Goal: Communication & Community: Answer question/provide support

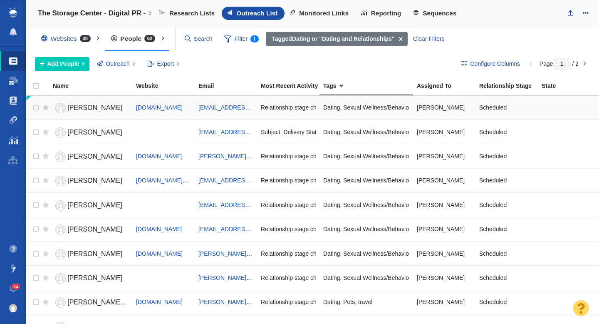
click at [87, 106] on span "[PERSON_NAME]" at bounding box center [94, 107] width 55 height 7
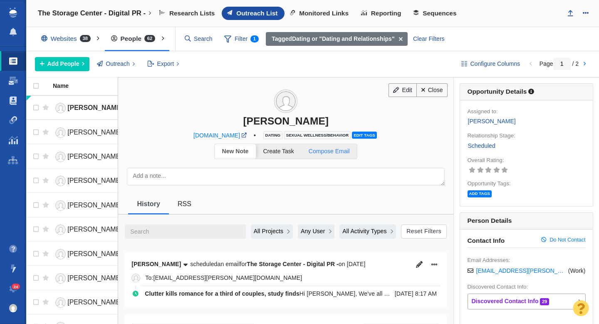
click at [326, 152] on span "Compose Email" at bounding box center [329, 151] width 41 height 7
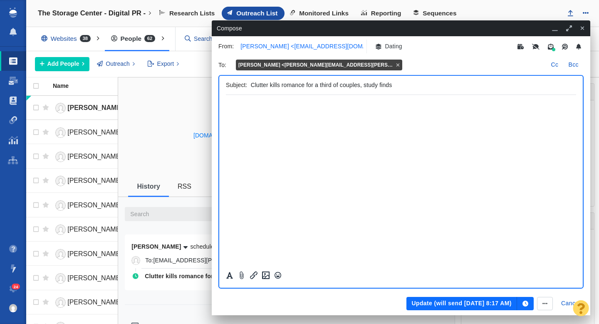
click at [258, 48] on p "[PERSON_NAME] <[EMAIL_ADDRESS][DOMAIN_NAME]>" at bounding box center [319, 46] width 157 height 9
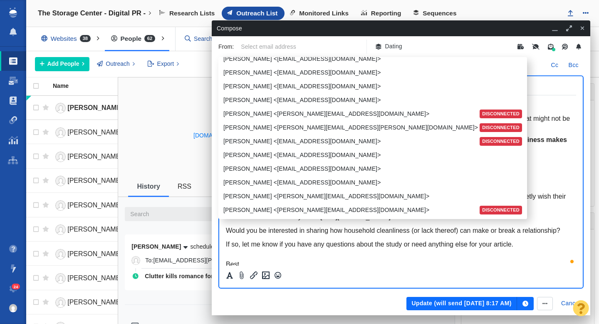
scroll to position [1, 0]
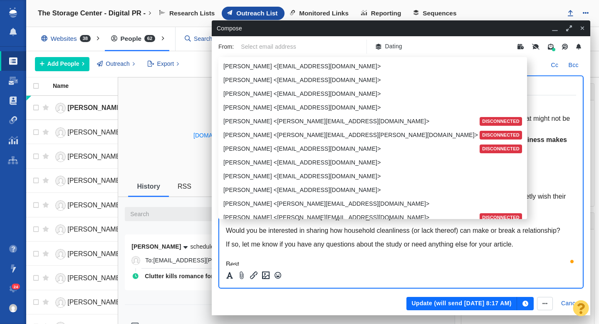
click at [184, 129] on div "Edit Close [PERSON_NAME] [DOMAIN_NAME] • Dating Sexual Wellness/Behavior Edit t…" at bounding box center [286, 108] width 336 height 63
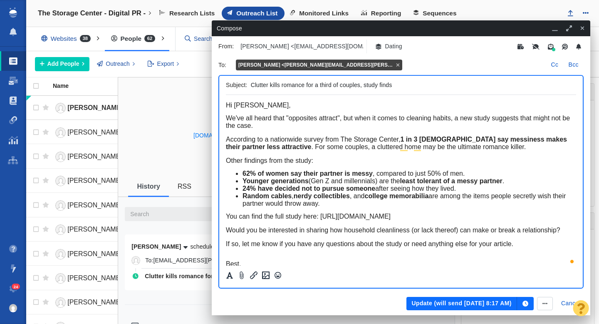
scroll to position [0, 0]
click at [583, 29] on icon "button" at bounding box center [583, 28] width 5 height 6
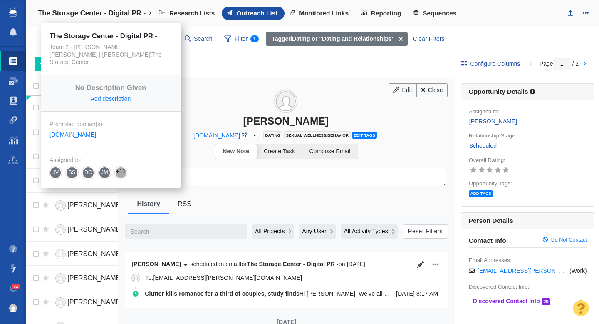
click at [122, 16] on h4 "The Storage Center - Digital PR -" at bounding box center [92, 13] width 108 height 8
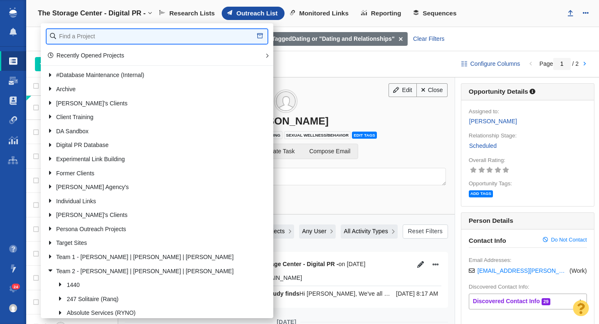
click at [83, 36] on input "text" at bounding box center [157, 36] width 221 height 15
type input "octane"
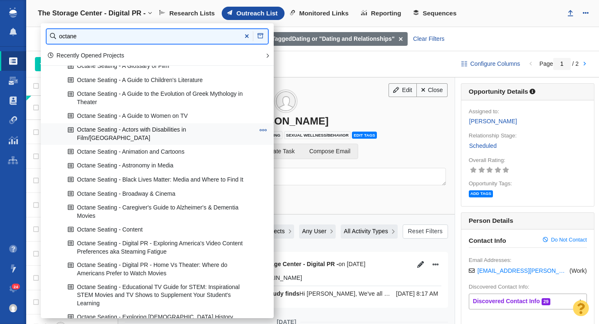
scroll to position [84, 0]
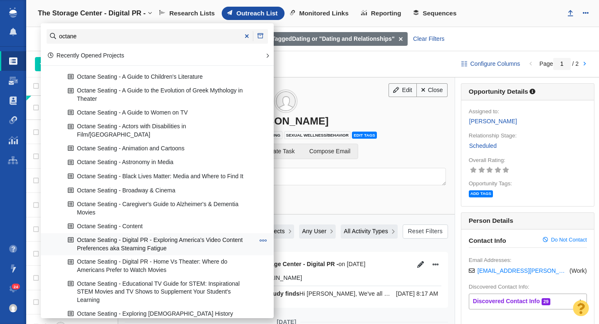
click at [172, 234] on link "Octane Seating - Digital PR - Exploring America's Video Content Preferences aka…" at bounding box center [161, 244] width 191 height 21
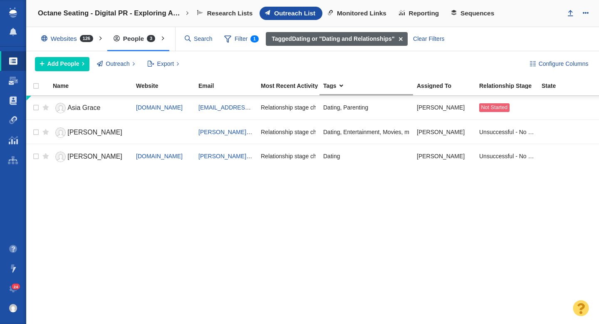
click at [403, 39] on span at bounding box center [401, 39] width 13 height 14
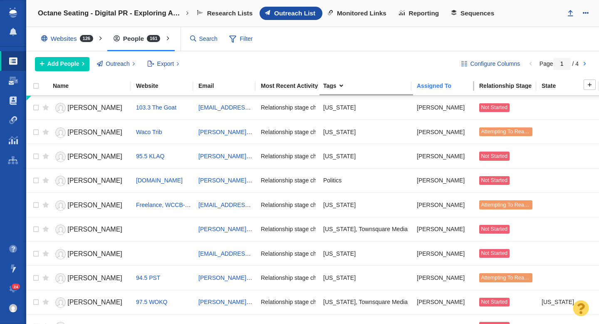
click at [434, 86] on div "Assigned To" at bounding box center [448, 86] width 62 height 6
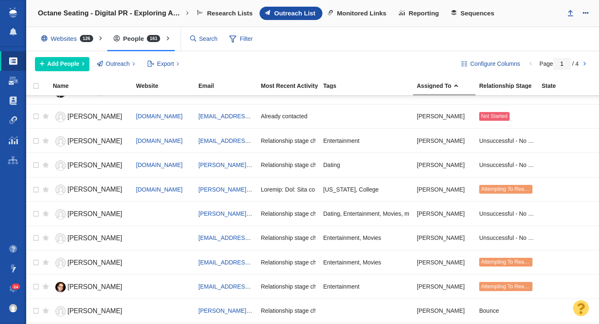
scroll to position [795, 0]
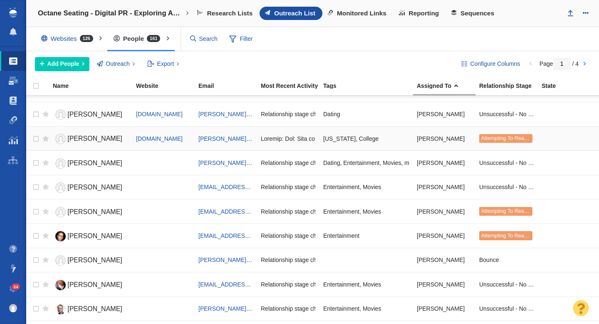
click at [82, 139] on span "Austin Williams" at bounding box center [94, 138] width 55 height 7
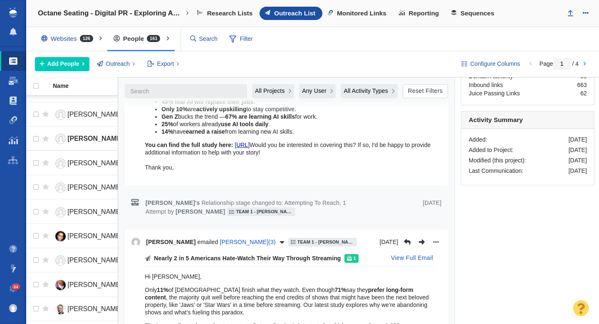
scroll to position [477, 0]
click at [400, 251] on button "View Full Email" at bounding box center [412, 257] width 52 height 13
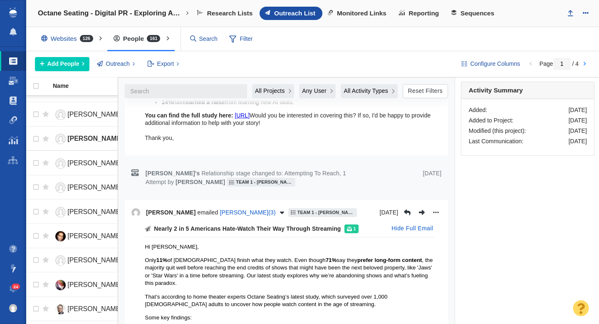
scroll to position [506, 0]
click at [267, 208] on span "Austin Williams ( 3 )" at bounding box center [248, 212] width 56 height 9
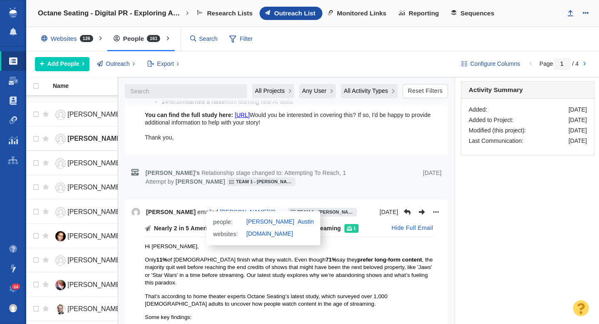
click at [194, 208] on span "[PERSON_NAME]" at bounding box center [171, 212] width 50 height 9
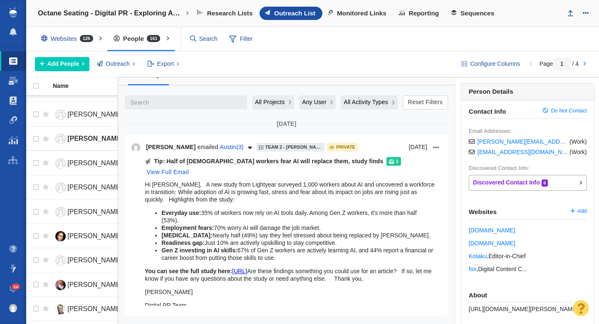
scroll to position [0, 0]
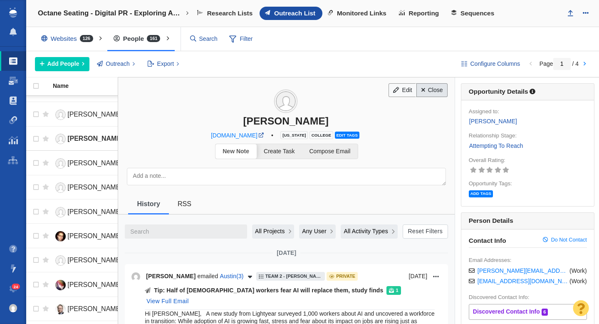
click at [431, 89] on link "Close" at bounding box center [432, 90] width 31 height 14
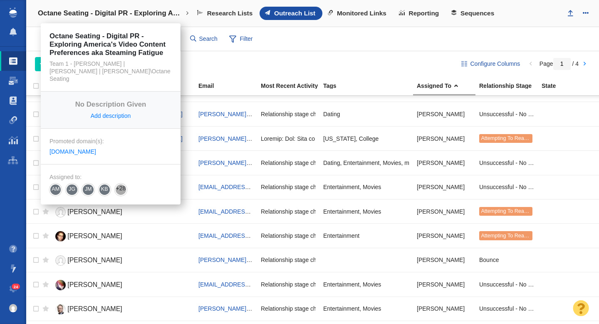
click at [107, 14] on h4 "Octane Seating - Digital PR - Exploring America's Video Content Preferences aka…" at bounding box center [111, 13] width 146 height 8
